Goal: Navigation & Orientation: Find specific page/section

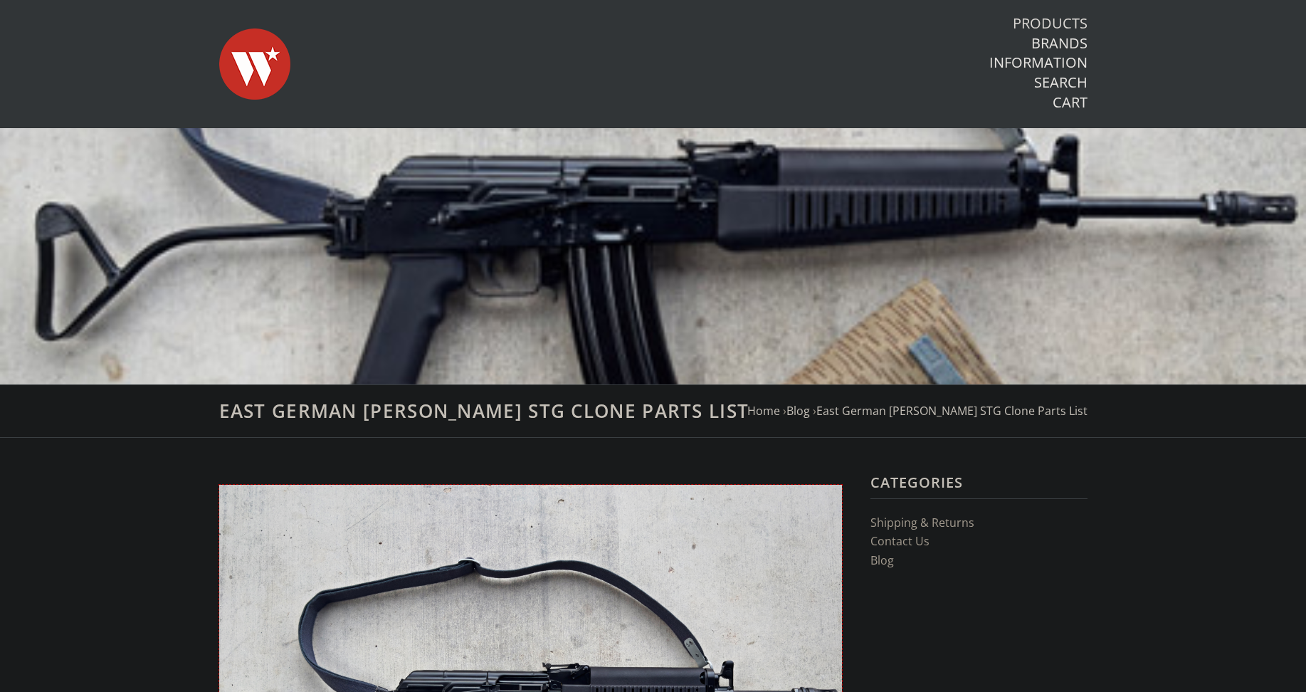
click at [1038, 24] on link "Products" at bounding box center [1050, 23] width 75 height 19
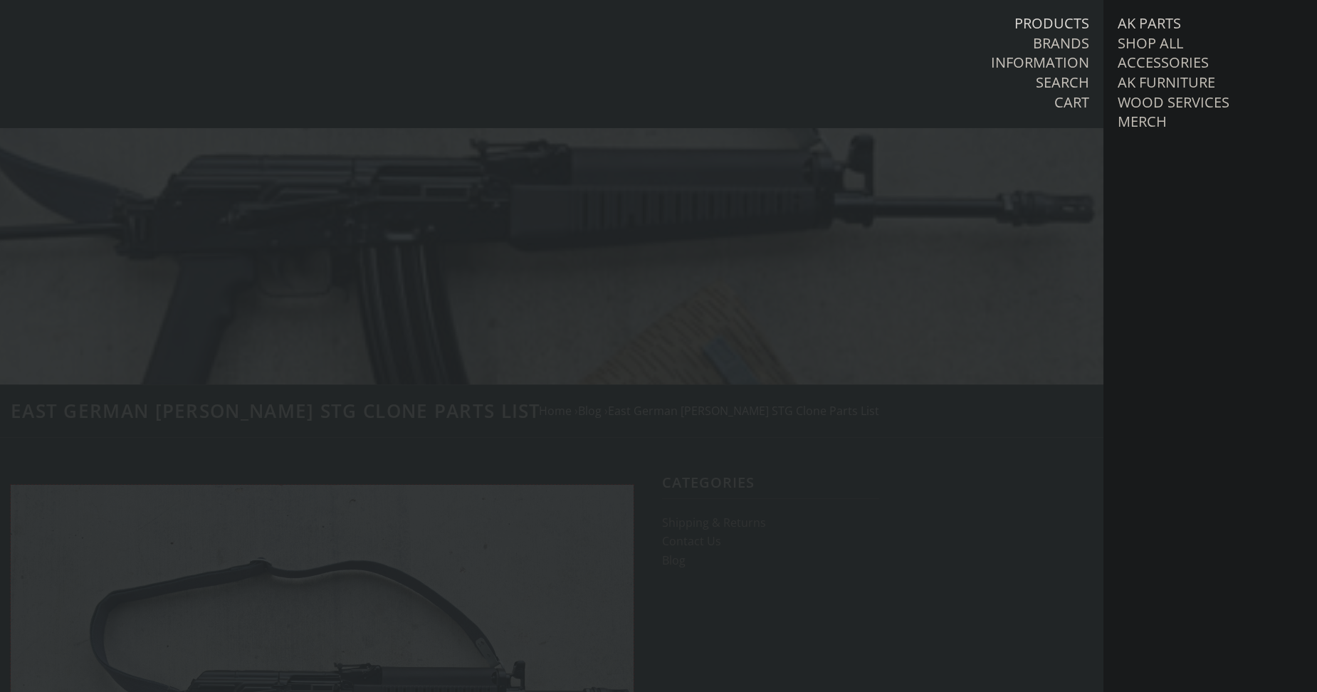
click at [1151, 25] on link "AK Parts" at bounding box center [1149, 23] width 63 height 19
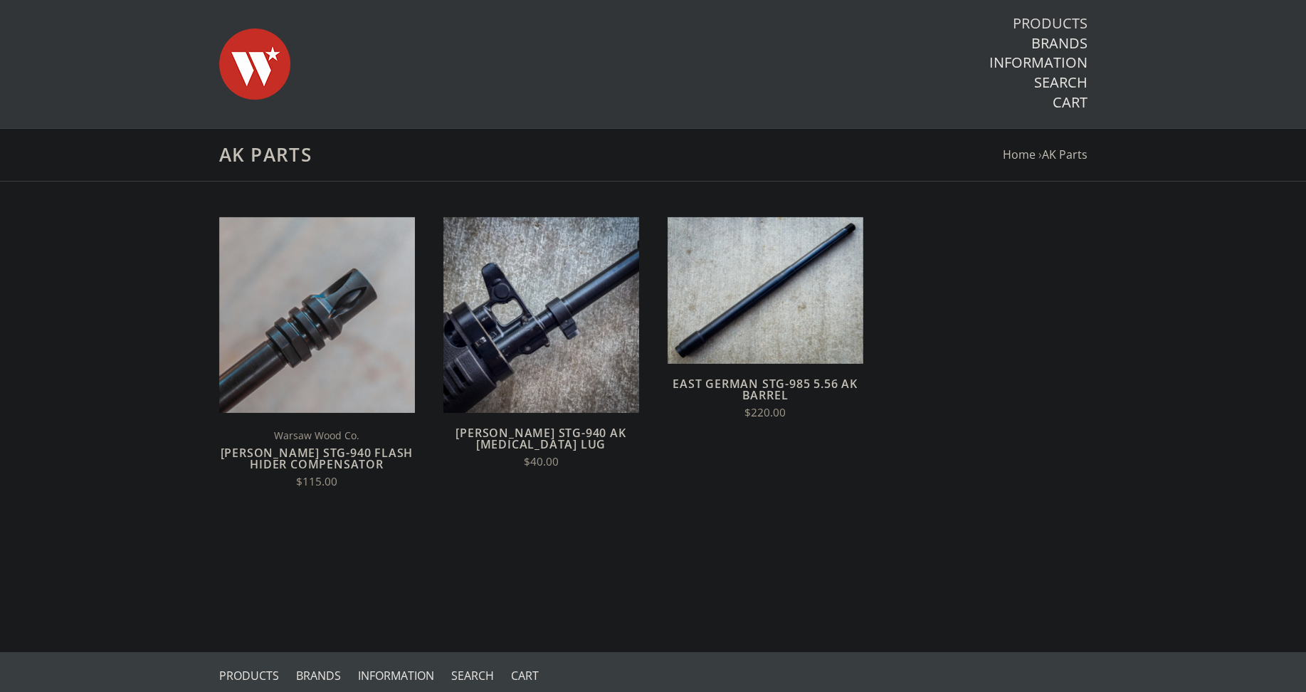
click at [1055, 23] on link "Products" at bounding box center [1050, 23] width 75 height 19
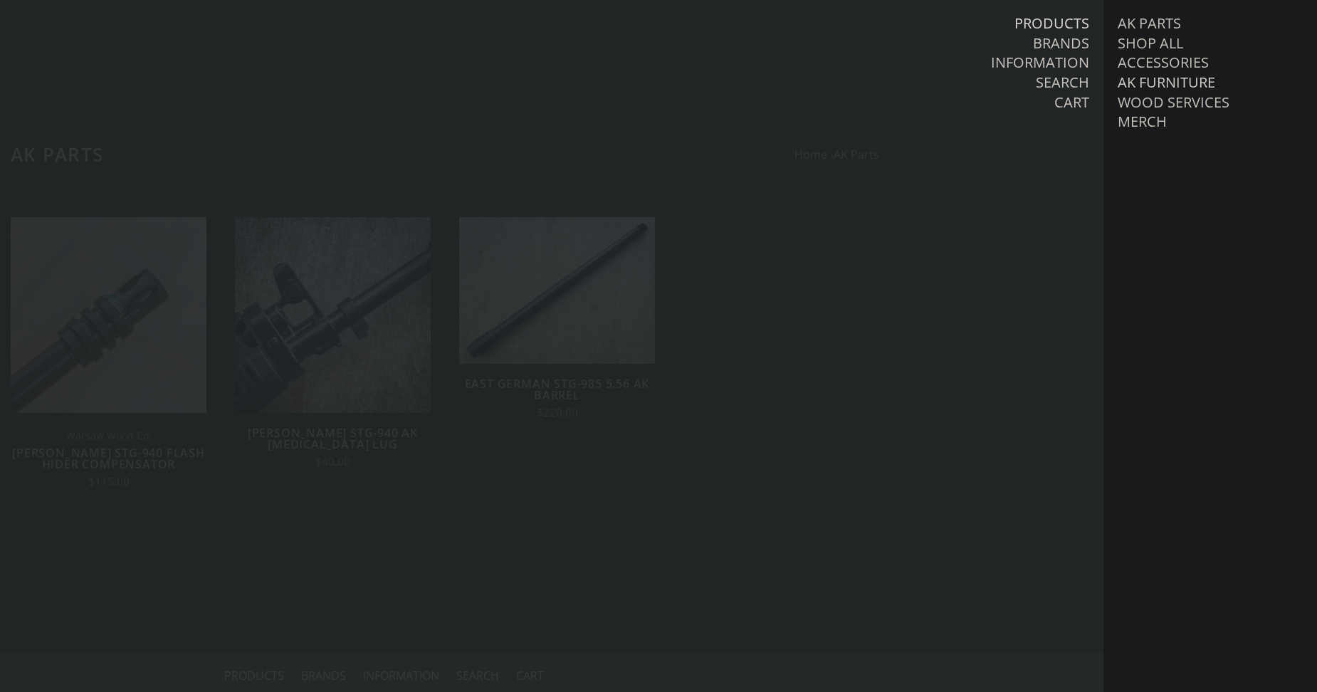
click at [1187, 78] on link "AK Furniture" at bounding box center [1167, 82] width 98 height 19
click at [1195, 97] on link "View all AK Furniture" at bounding box center [1213, 102] width 162 height 19
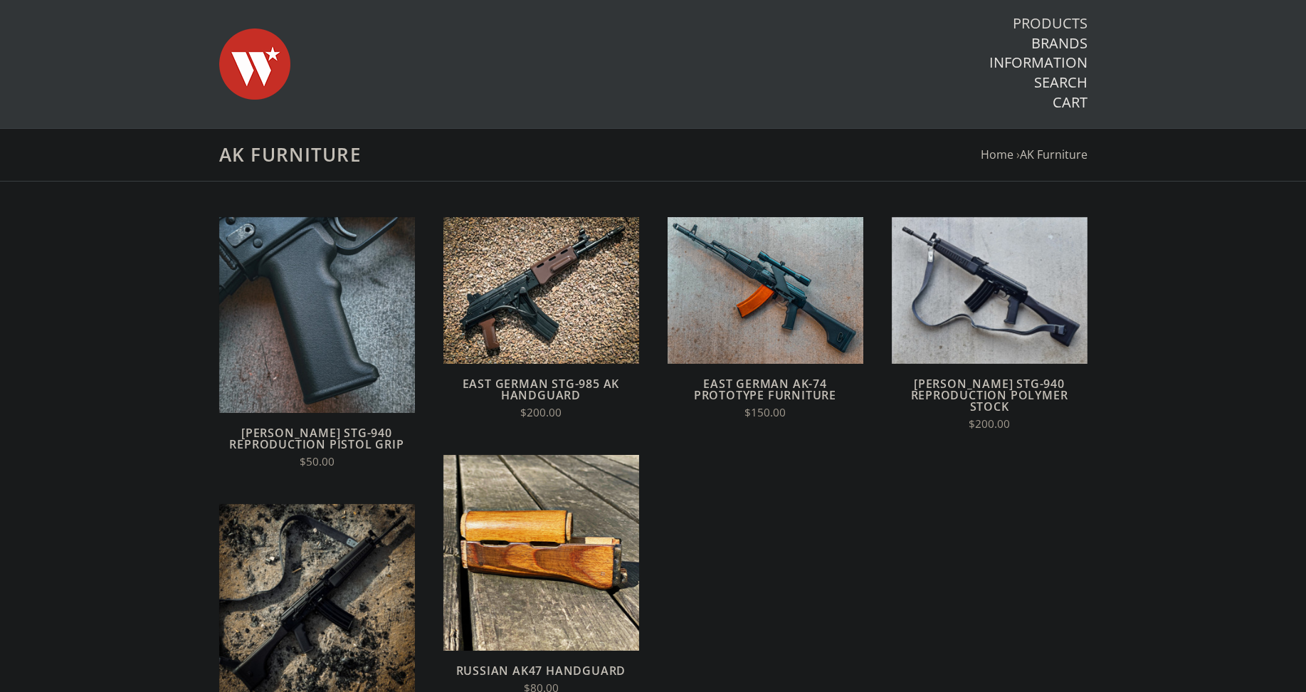
click at [1062, 20] on link "Products" at bounding box center [1050, 23] width 75 height 19
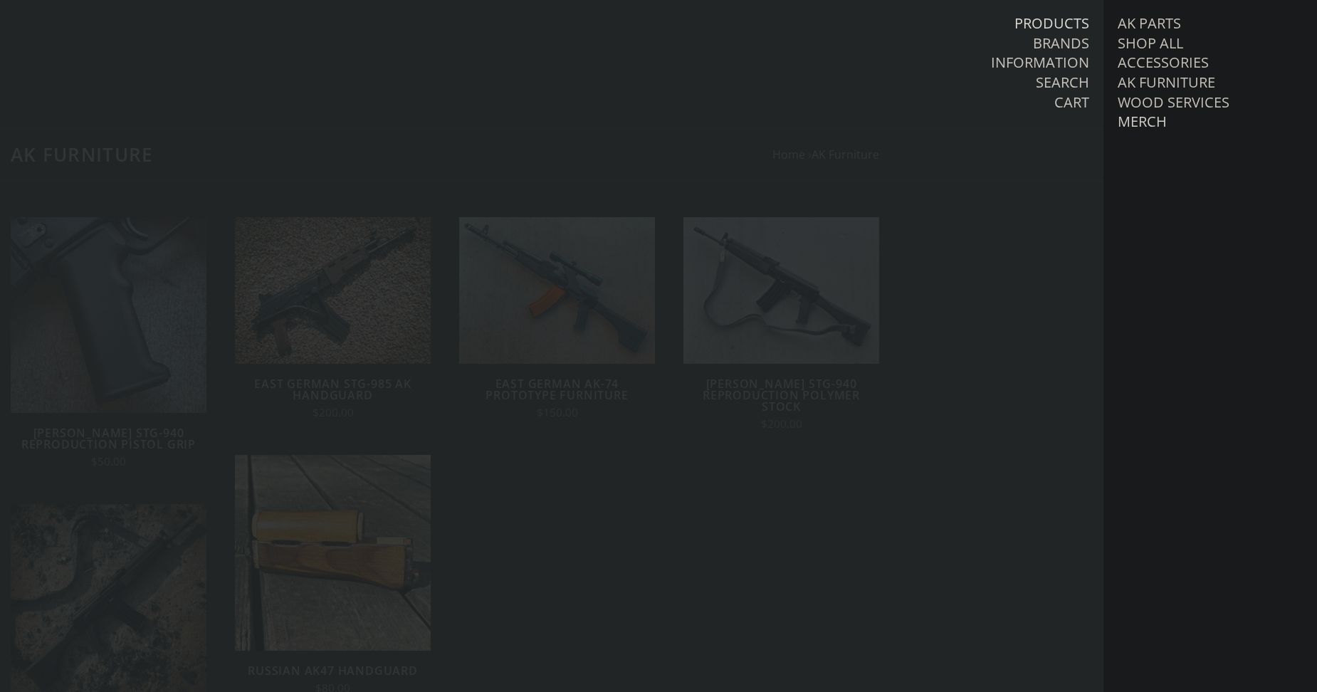
click at [1153, 117] on link "Merch" at bounding box center [1142, 121] width 49 height 19
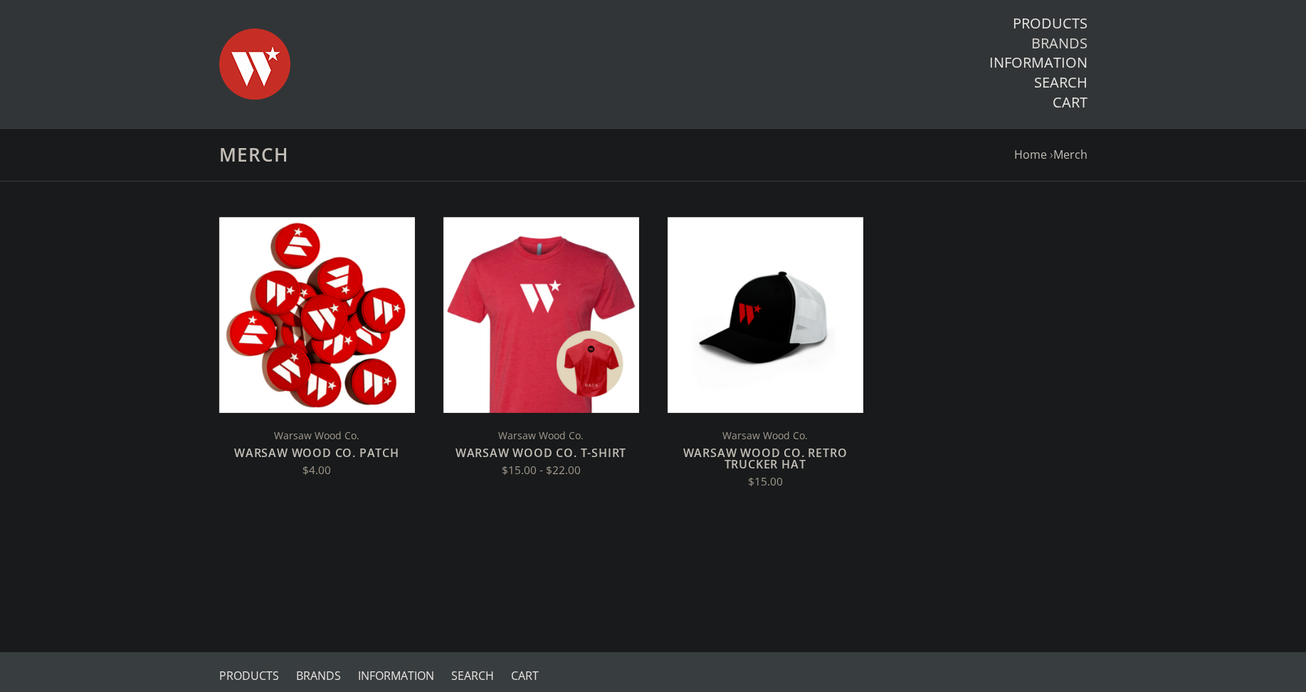
click at [1072, 46] on link "Brands" at bounding box center [1060, 43] width 56 height 19
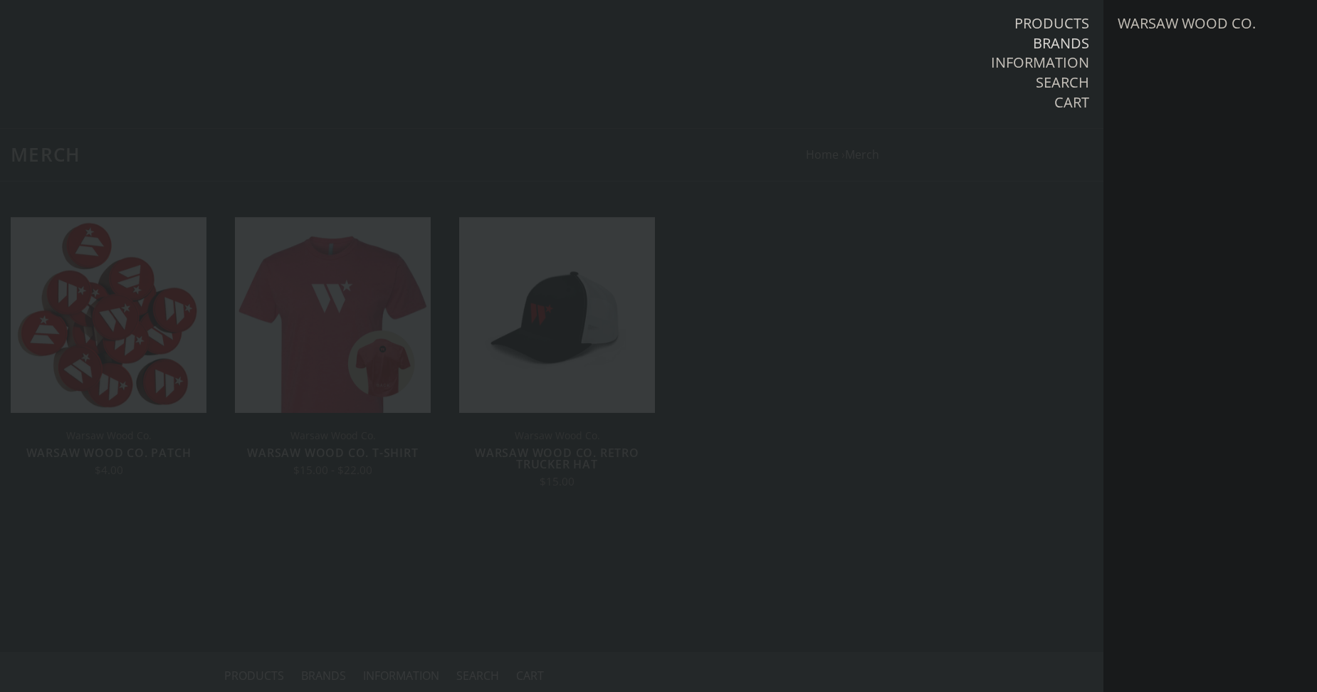
click at [1071, 23] on link "Products" at bounding box center [1051, 23] width 75 height 19
click at [1149, 43] on link "Shop All" at bounding box center [1150, 43] width 65 height 19
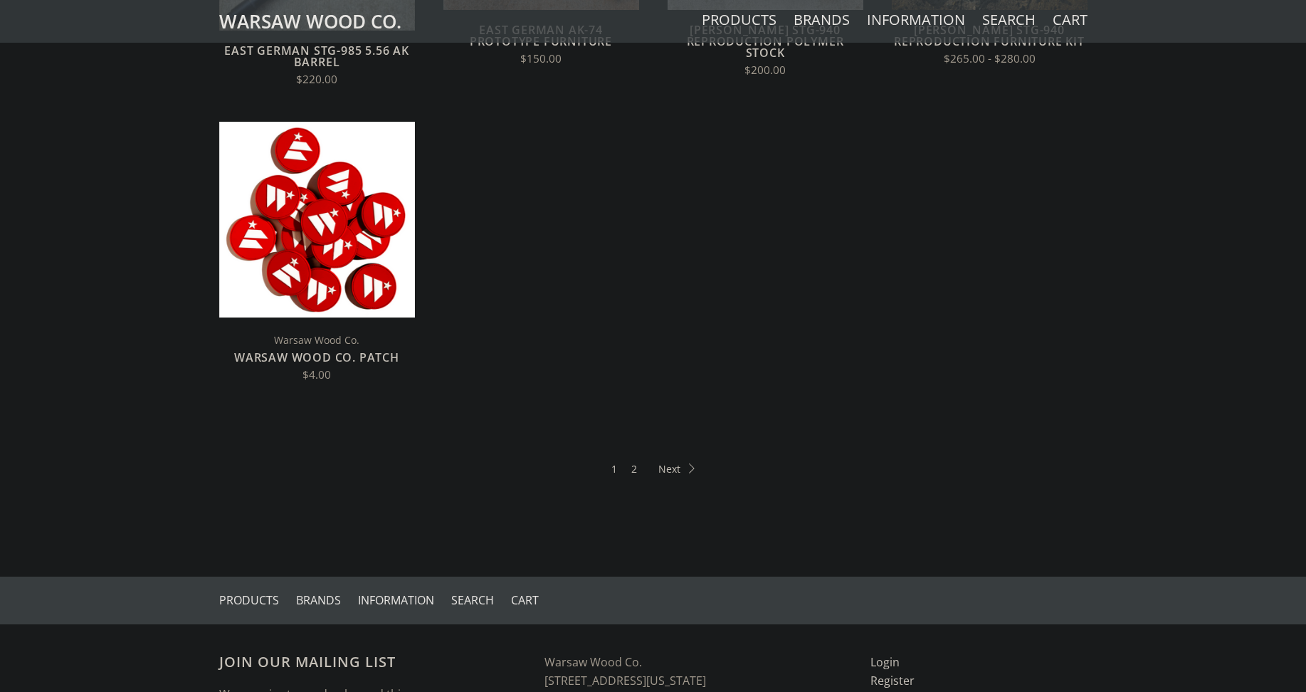
scroll to position [783, 0]
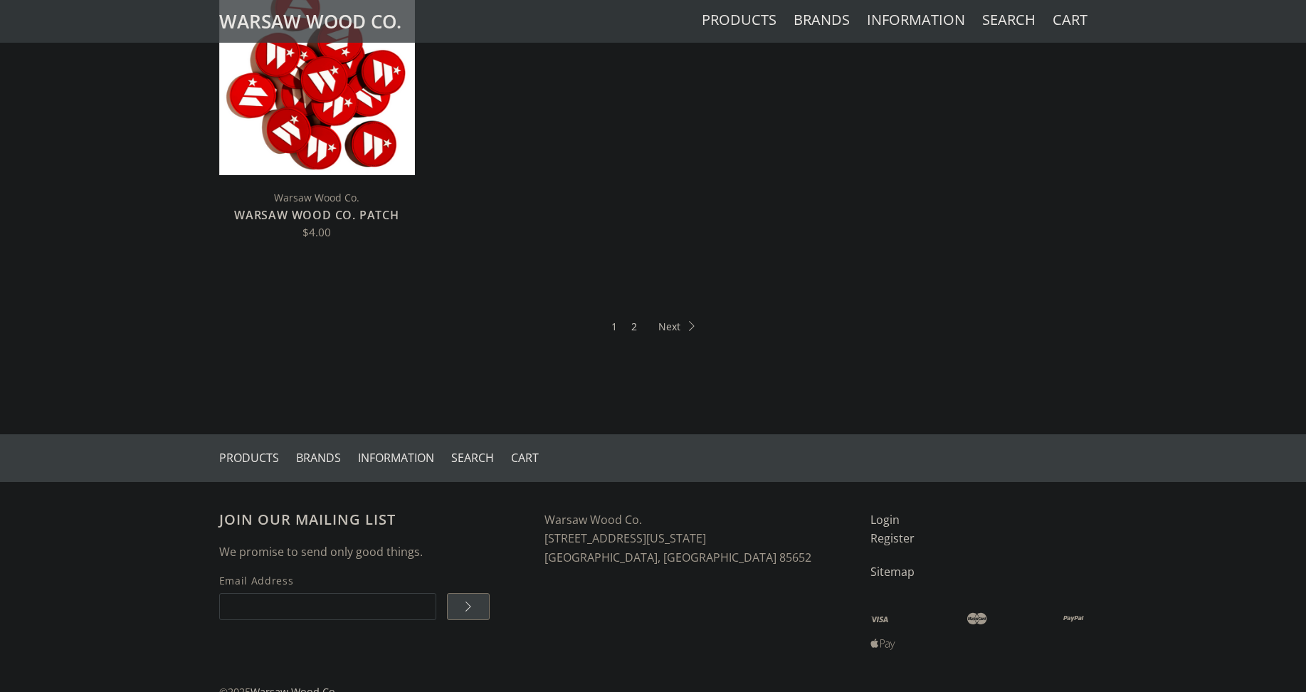
click at [635, 331] on link "2" at bounding box center [634, 326] width 6 height 16
